Goal: Transaction & Acquisition: Purchase product/service

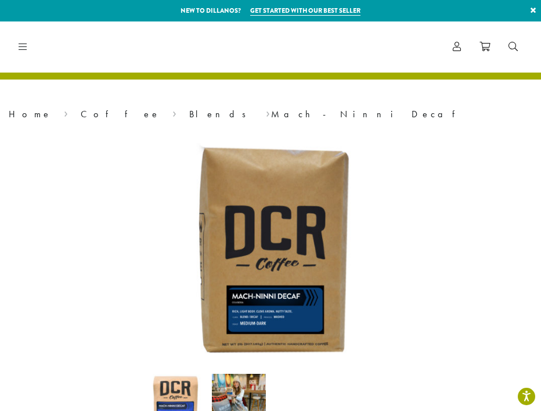
select select "**********"
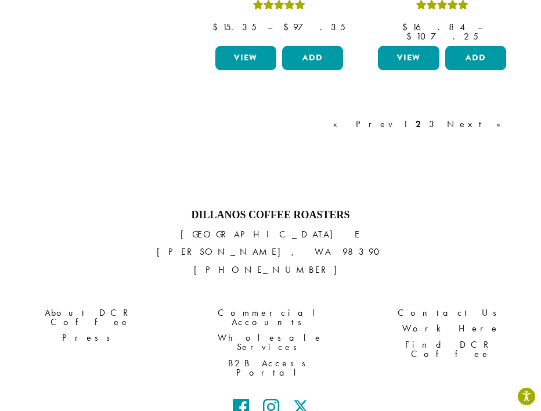
scroll to position [1760, 0]
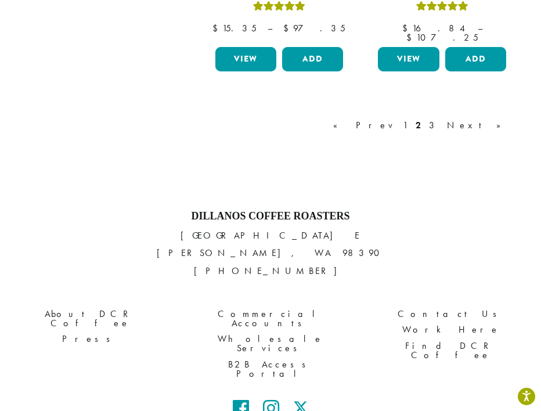
click at [475, 110] on div "« Prev 1 2 3 Next »" at bounding box center [423, 137] width 184 height 55
click at [441, 118] on link "3" at bounding box center [433, 125] width 15 height 14
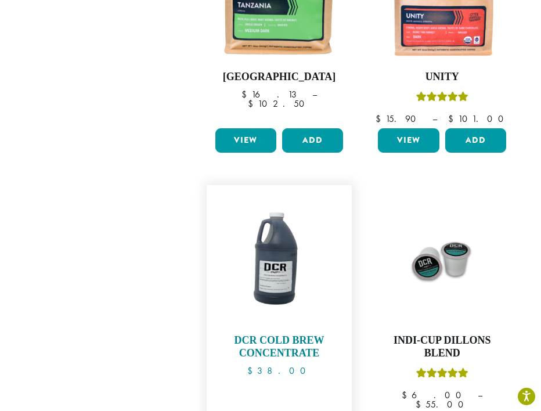
scroll to position [1116, 0]
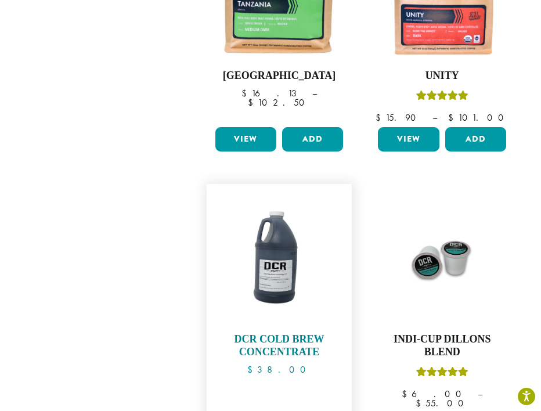
click at [340, 190] on img at bounding box center [279, 257] width 134 height 134
